Goal: Obtain resource: Download file/media

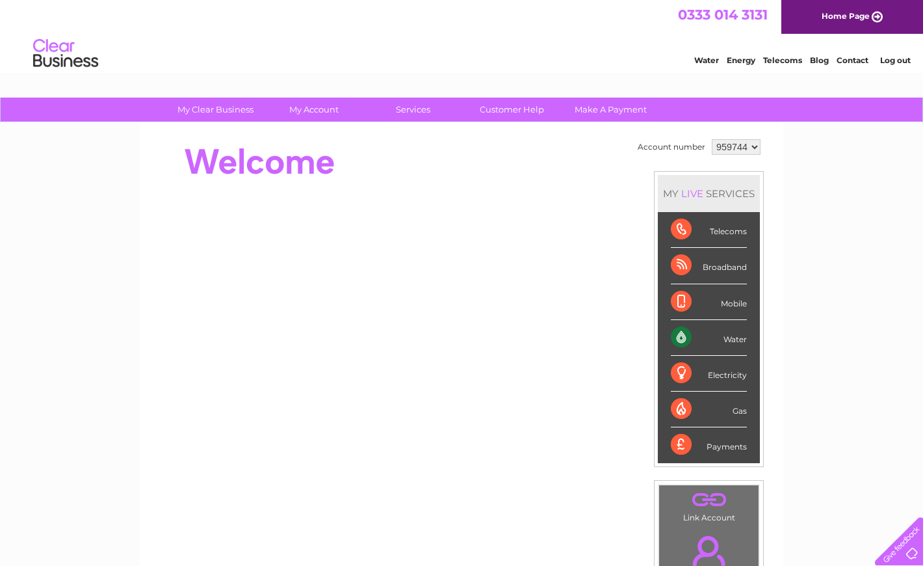
select select "959752"
click at [303, 110] on link "My Account" at bounding box center [314, 110] width 107 height 24
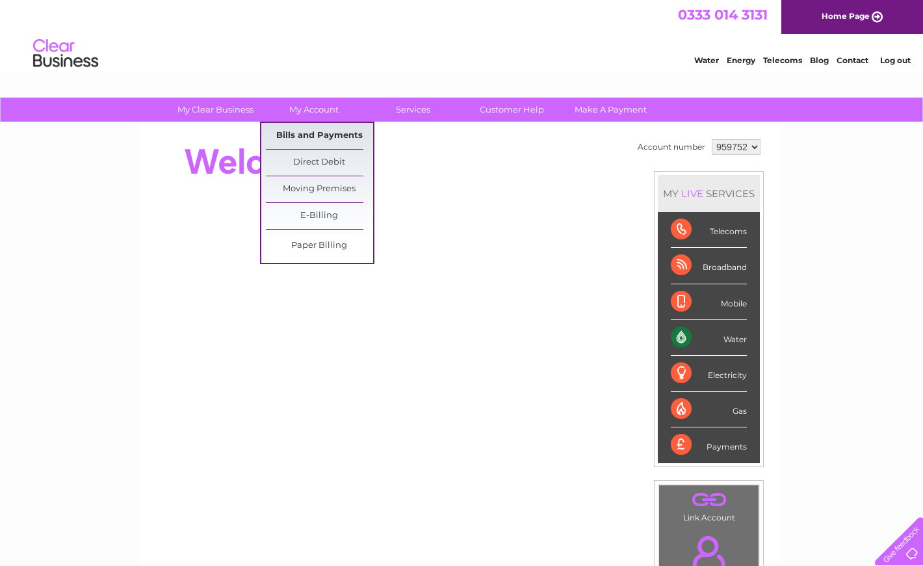
click at [300, 135] on link "Bills and Payments" at bounding box center [319, 136] width 107 height 26
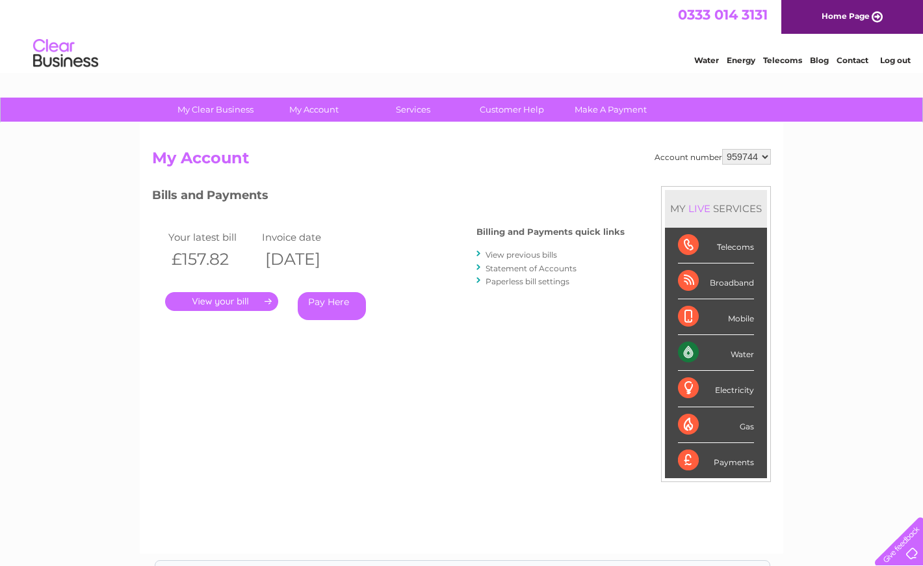
select select "959752"
click at [222, 298] on link "." at bounding box center [221, 301] width 113 height 19
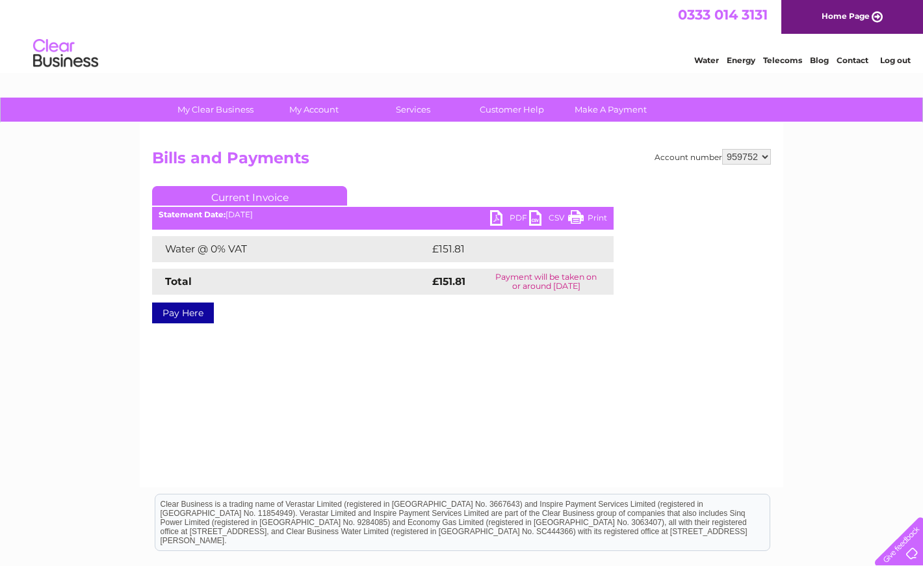
click at [495, 220] on link "PDF" at bounding box center [509, 219] width 39 height 19
